Goal: Transaction & Acquisition: Register for event/course

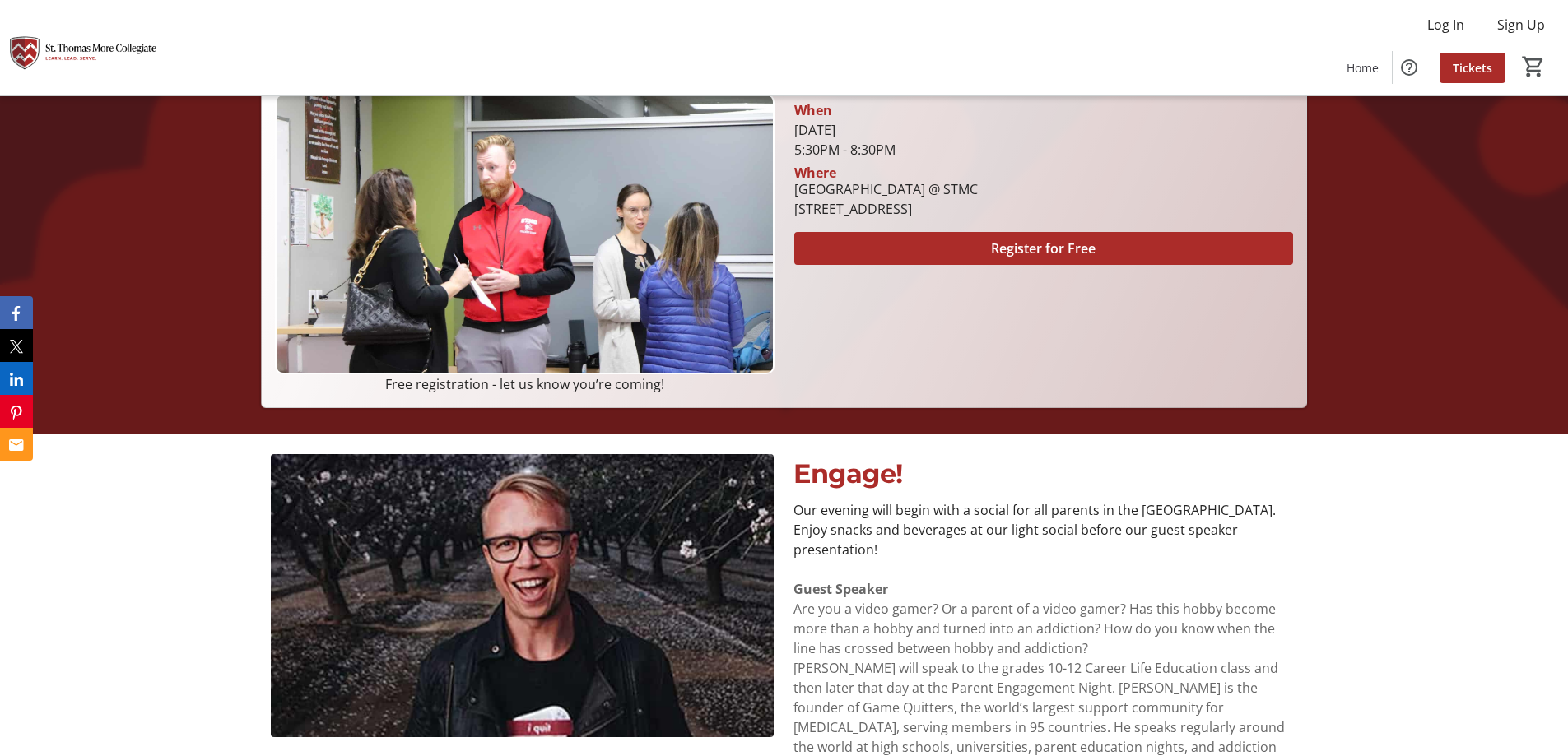
scroll to position [266, 0]
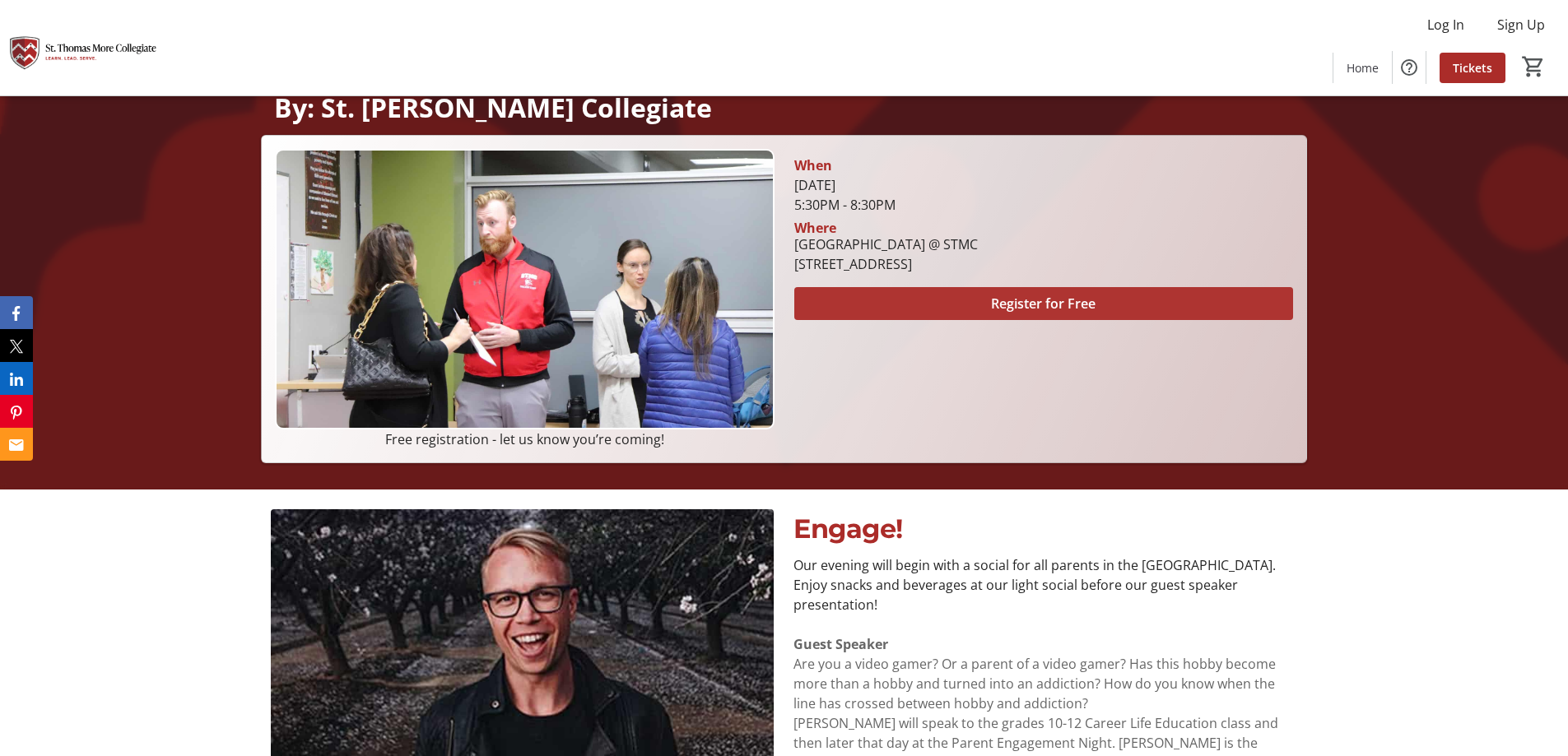
click at [954, 309] on span at bounding box center [1043, 304] width 499 height 39
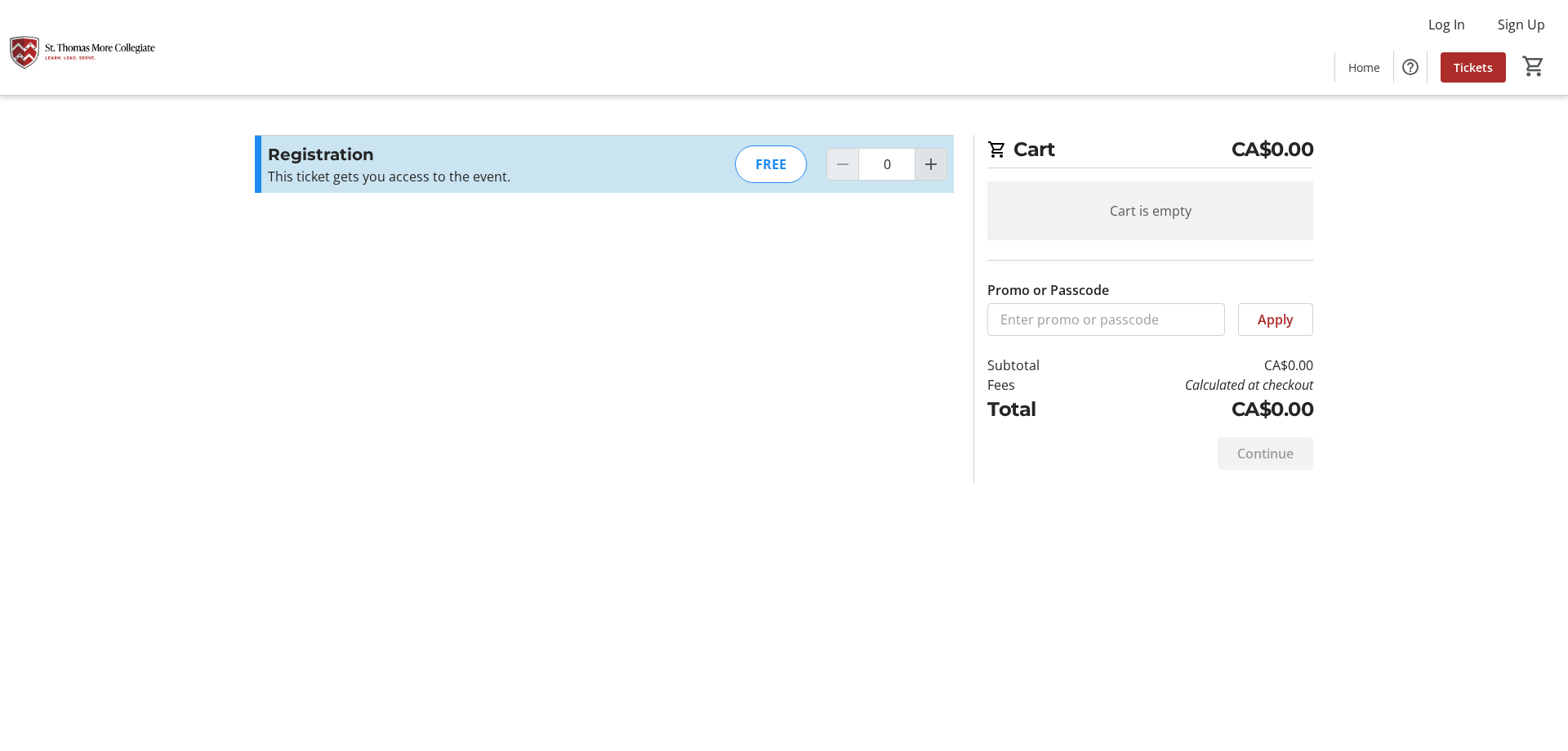
click at [926, 161] on mat-icon "Increment by one" at bounding box center [931, 164] width 20 height 20
type input "1"
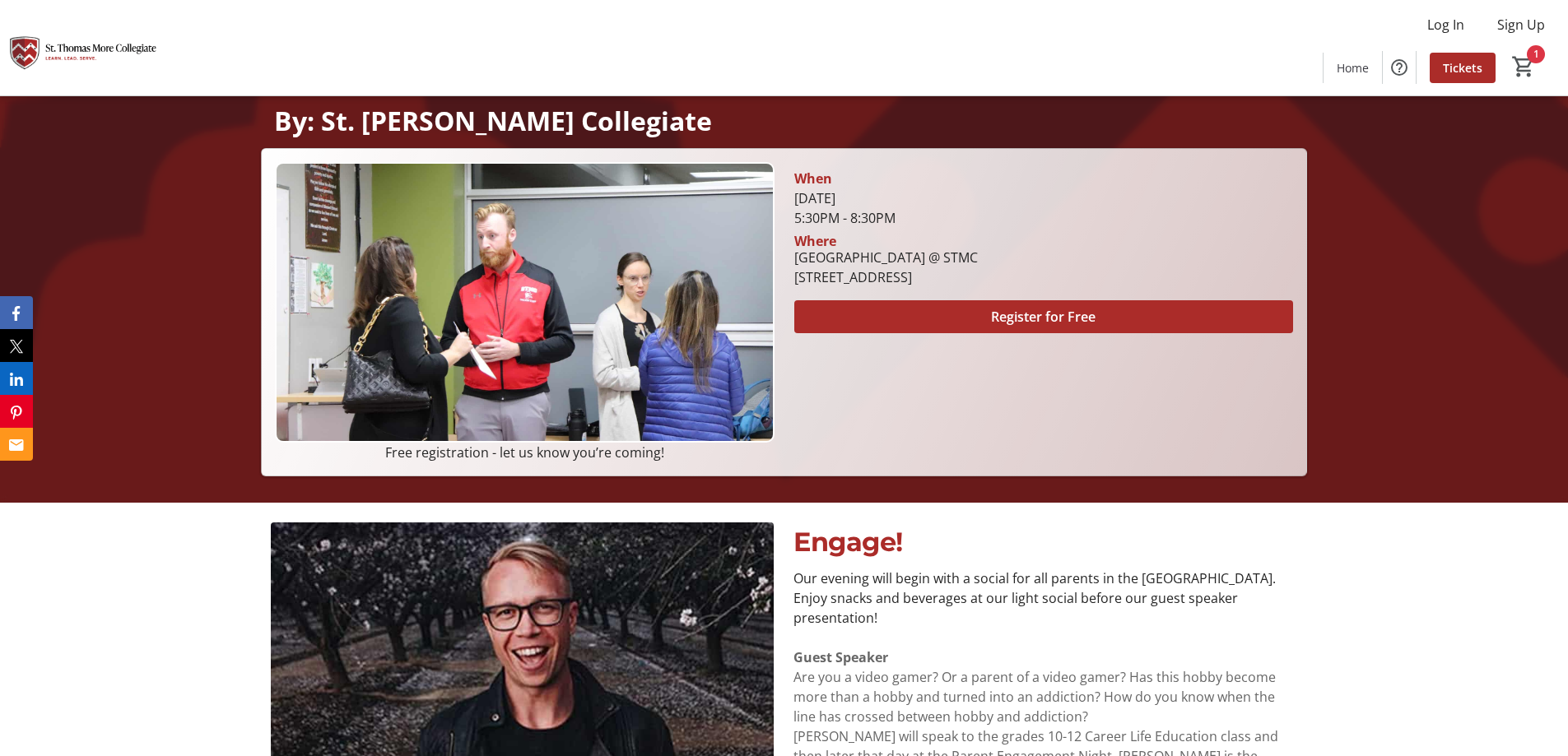
scroll to position [266, 0]
